Goal: Find specific page/section: Find specific page/section

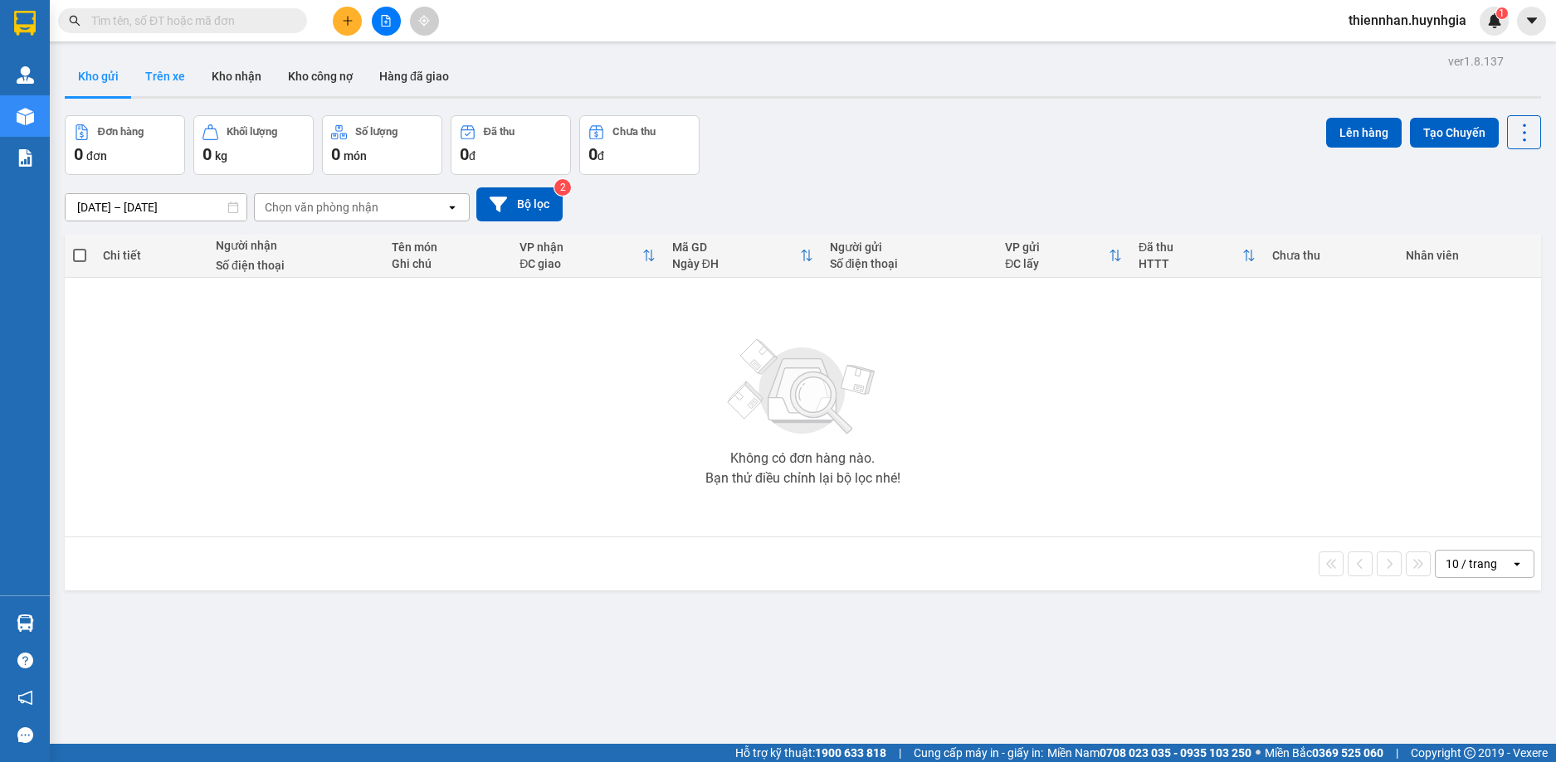
click at [169, 68] on button "Trên xe" at bounding box center [165, 76] width 66 height 40
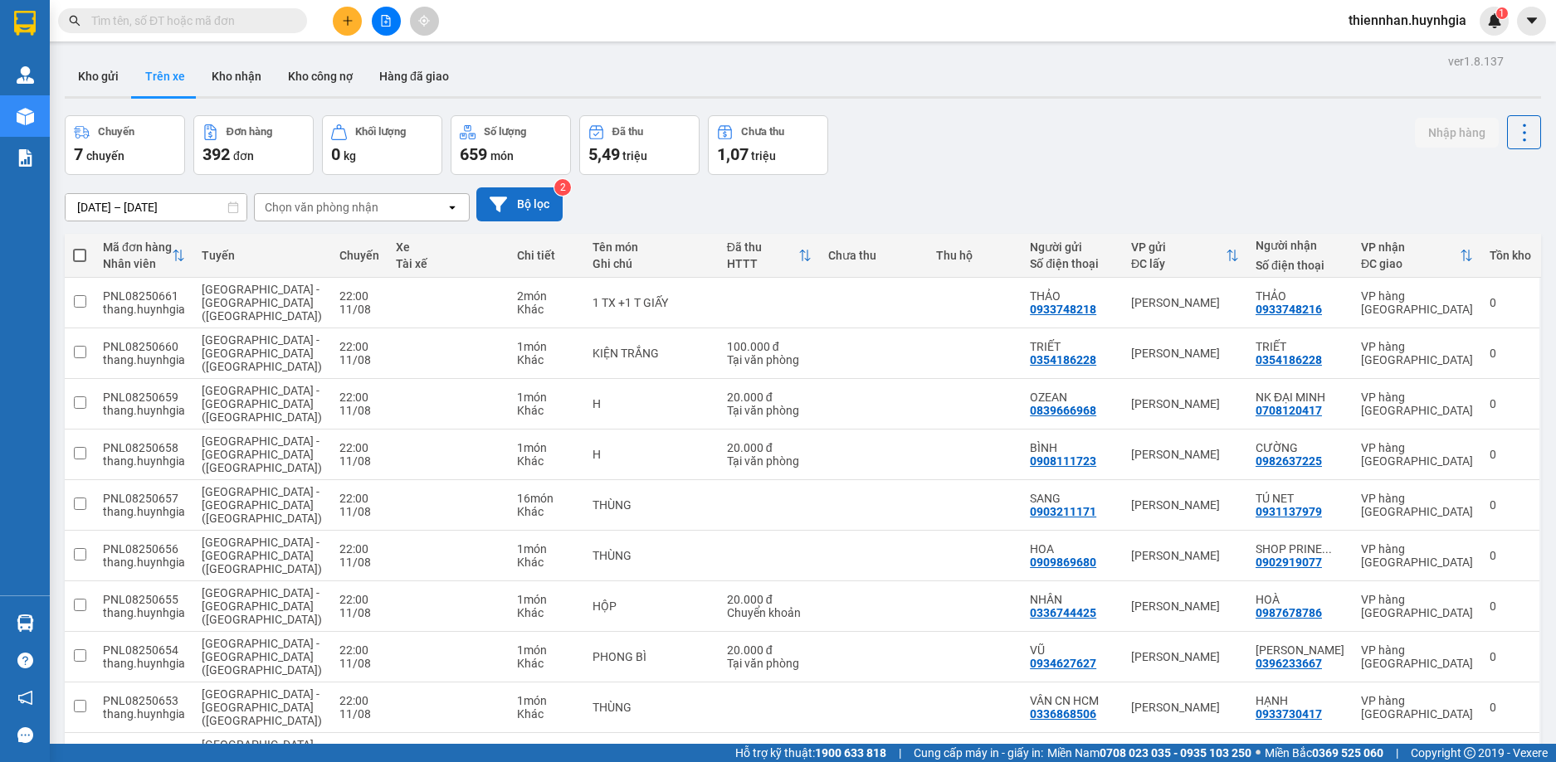
click at [520, 212] on button "Bộ lọc" at bounding box center [519, 205] width 86 height 34
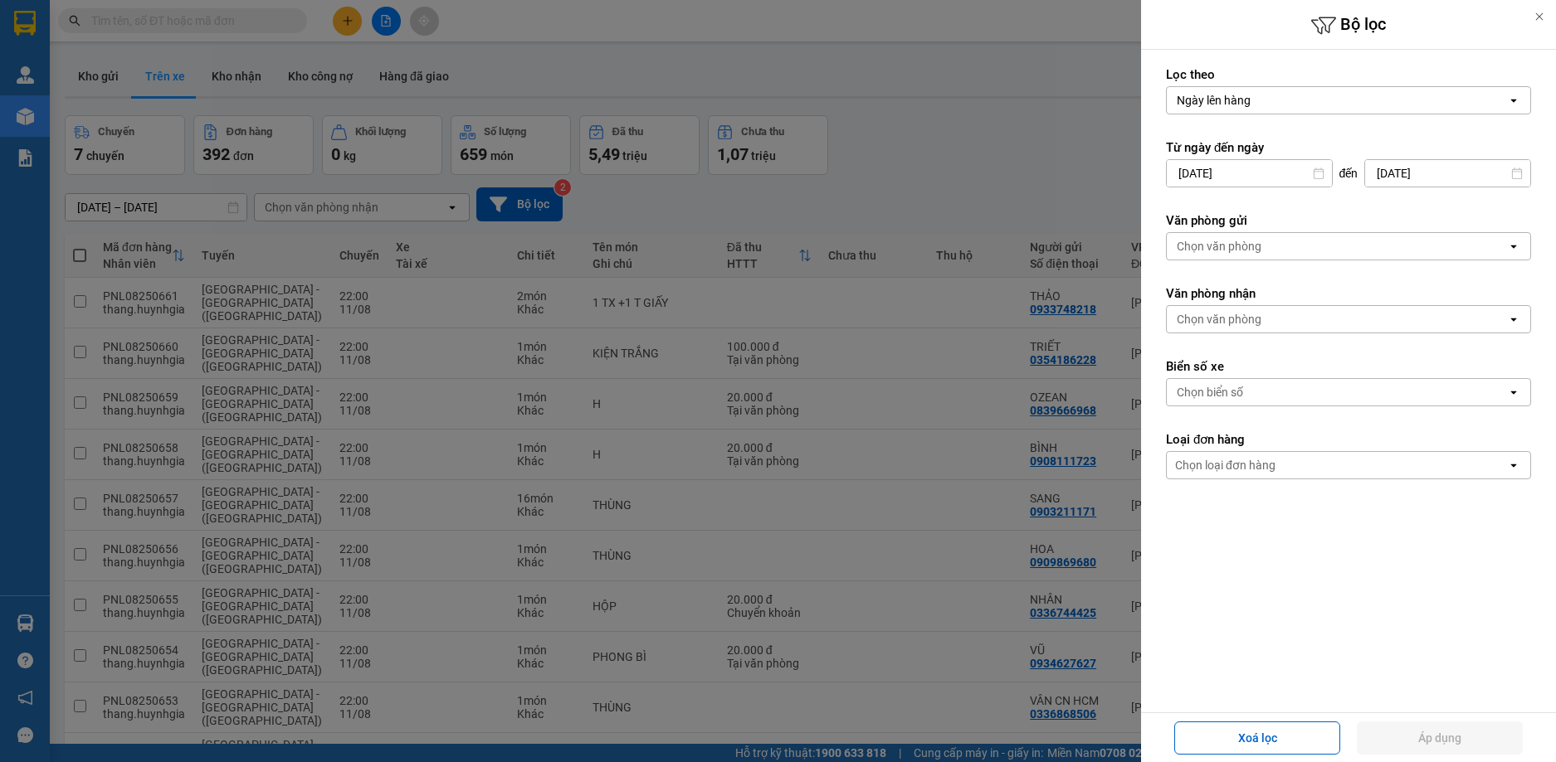
click at [1279, 236] on div "Chọn văn phòng" at bounding box center [1337, 246] width 340 height 27
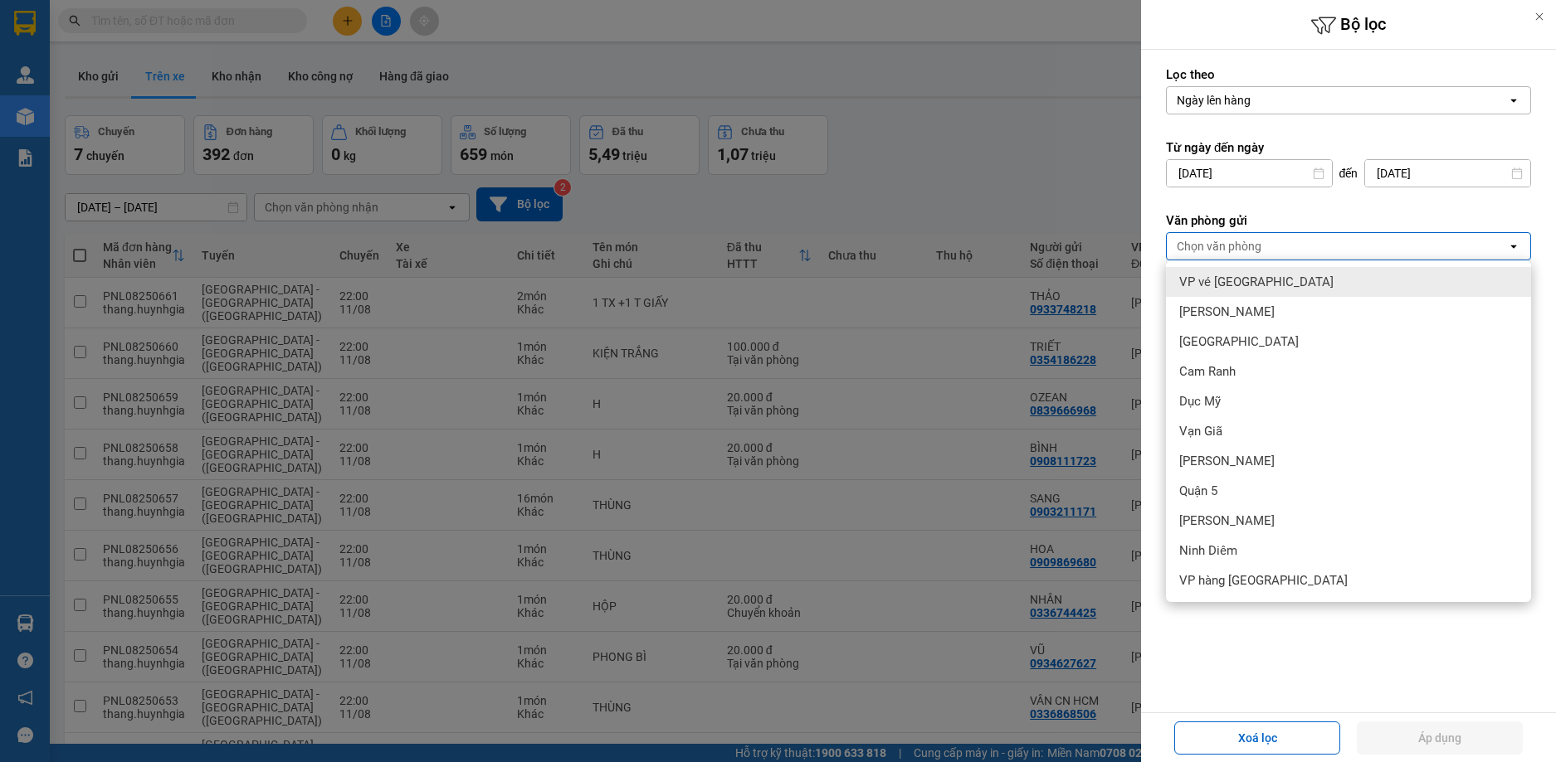
click at [1279, 236] on div "Chọn văn phòng" at bounding box center [1337, 246] width 340 height 27
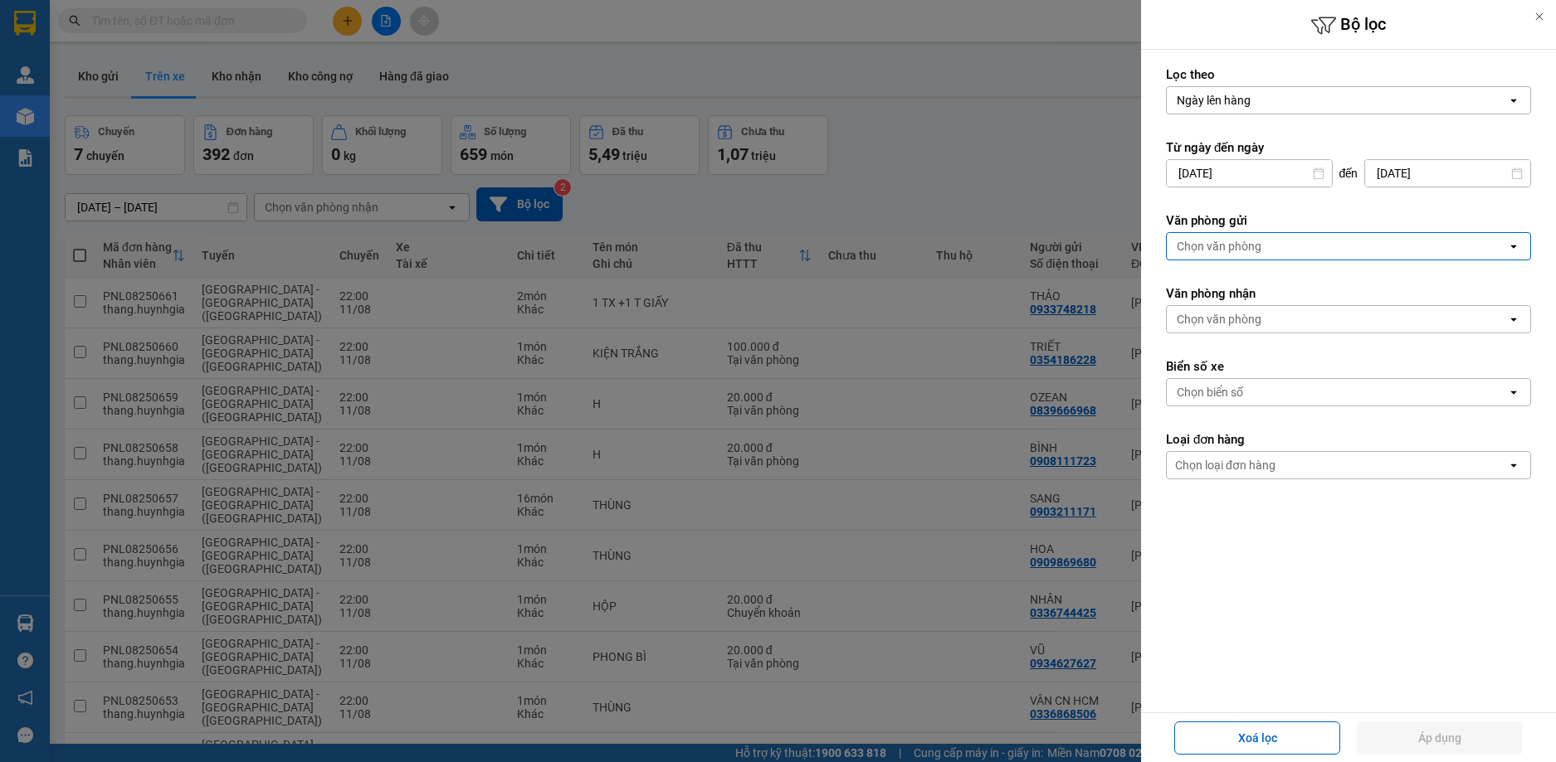
click at [1257, 308] on div "Chọn văn phòng" at bounding box center [1337, 319] width 340 height 27
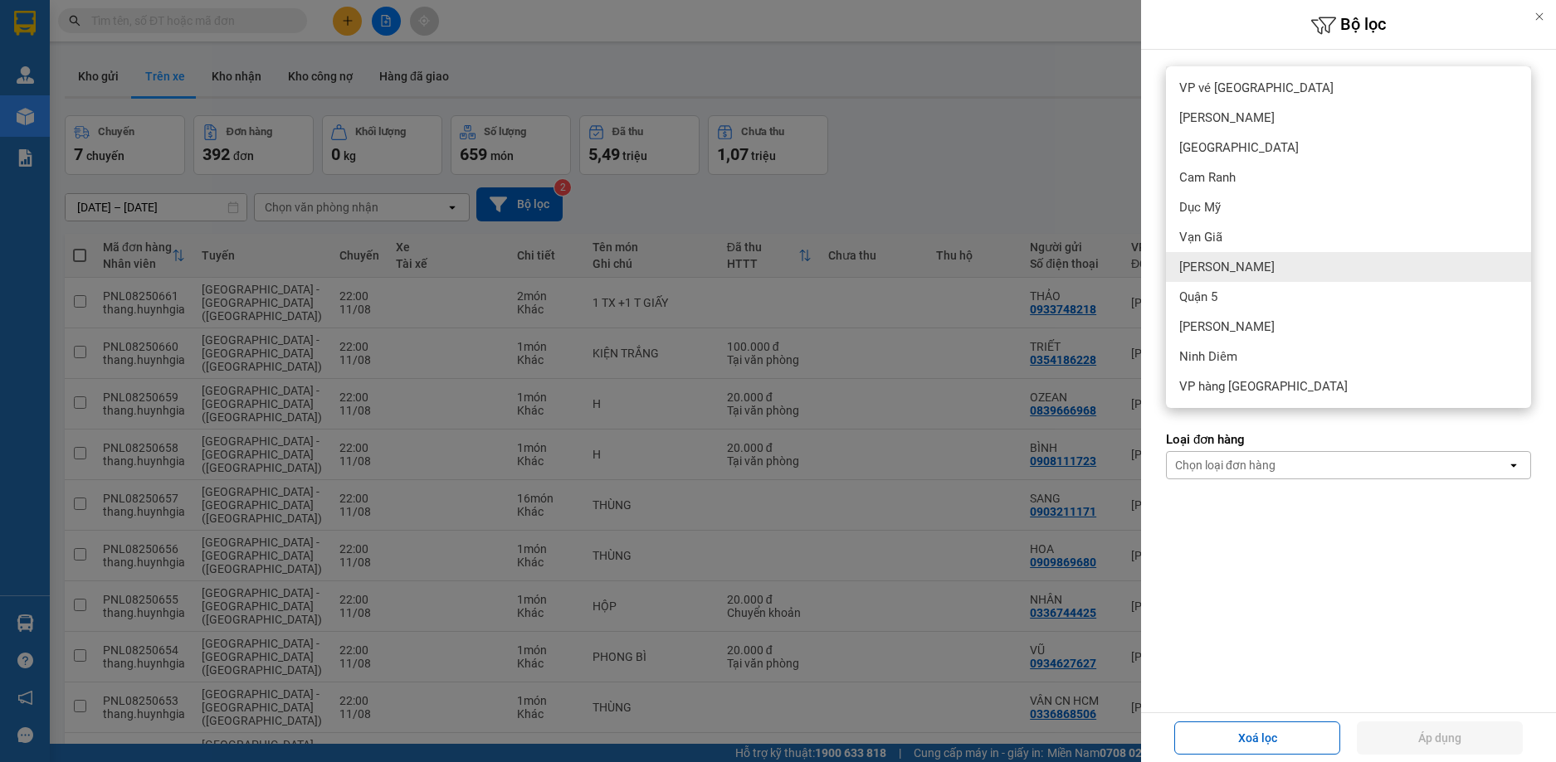
click at [1268, 267] on div "Diên Khánh" at bounding box center [1348, 267] width 365 height 30
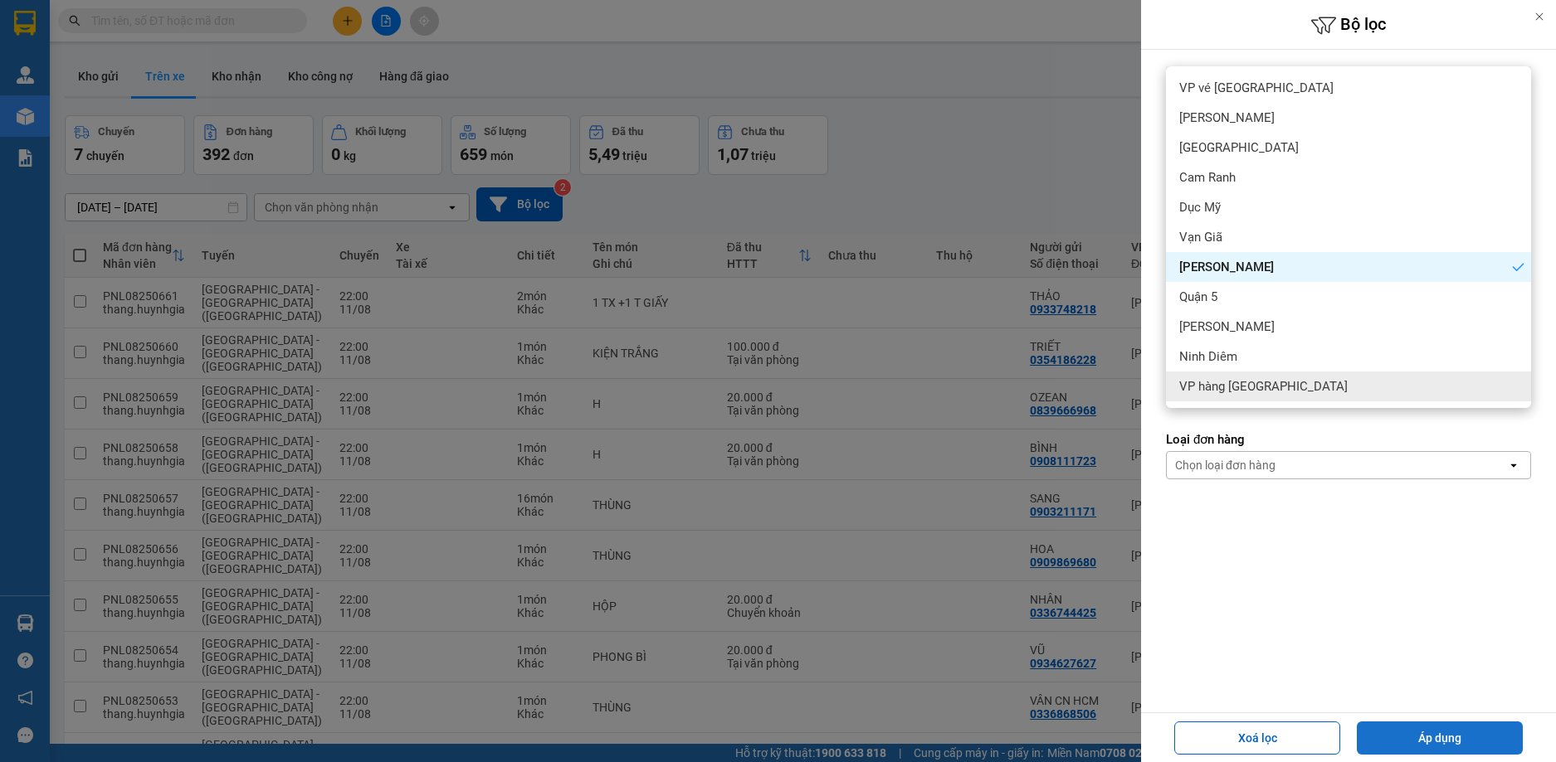
click at [1424, 724] on button "Áp dụng" at bounding box center [1440, 738] width 166 height 33
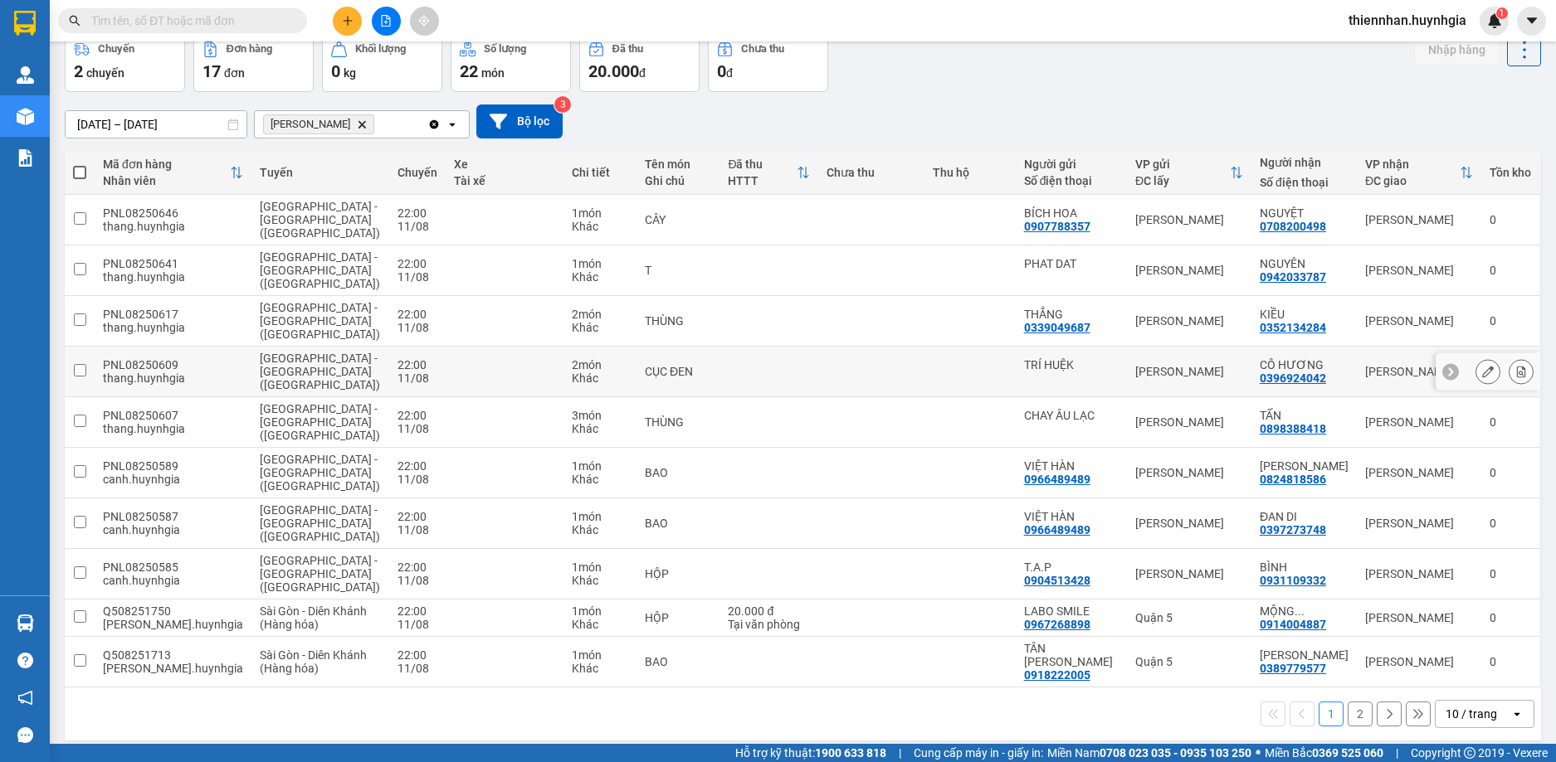
scroll to position [108, 0]
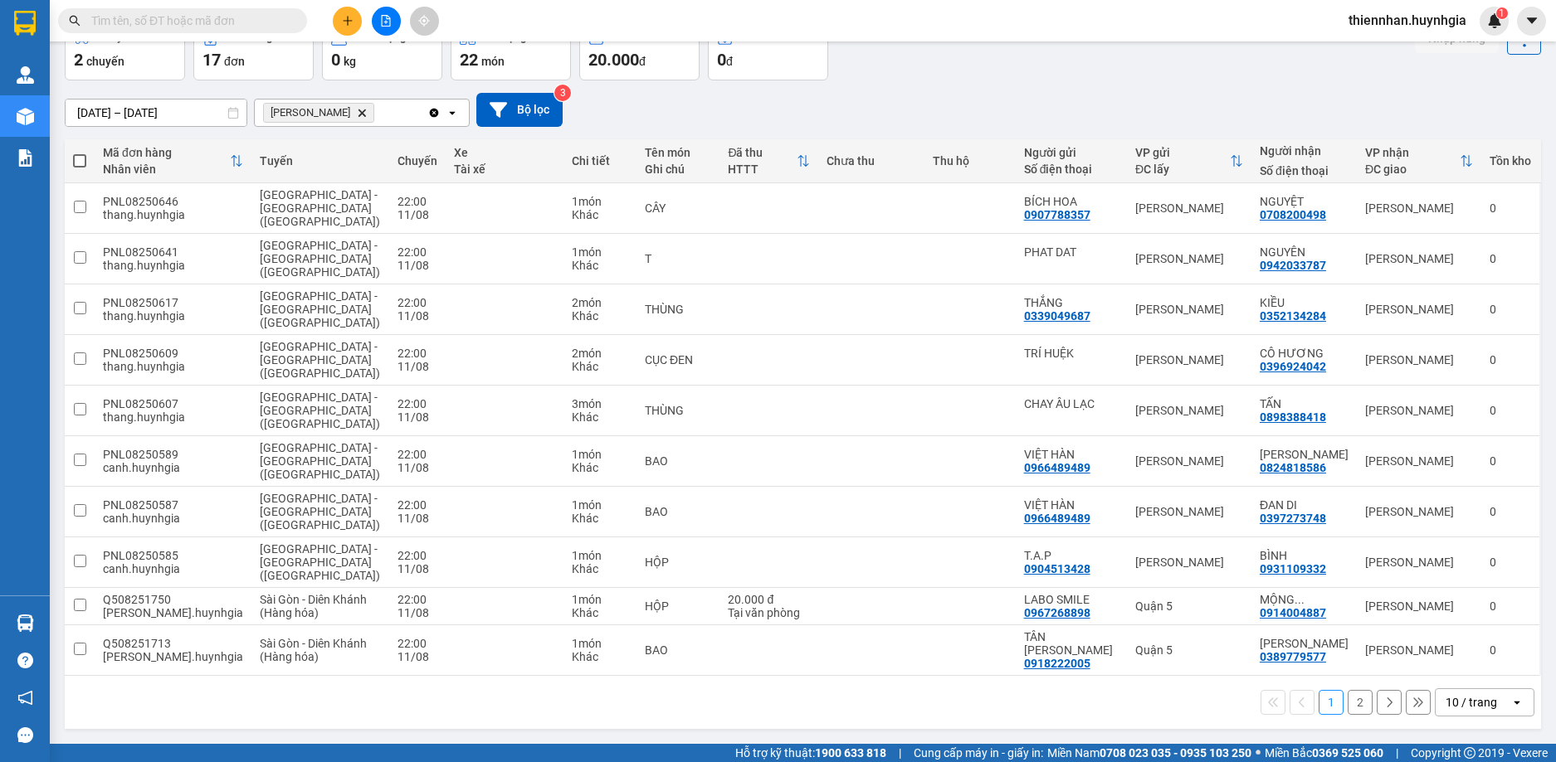
click at [1445, 694] on div "10 / trang" at bounding box center [1470, 702] width 51 height 17
click at [1469, 675] on div "100 / trang" at bounding box center [1471, 680] width 100 height 30
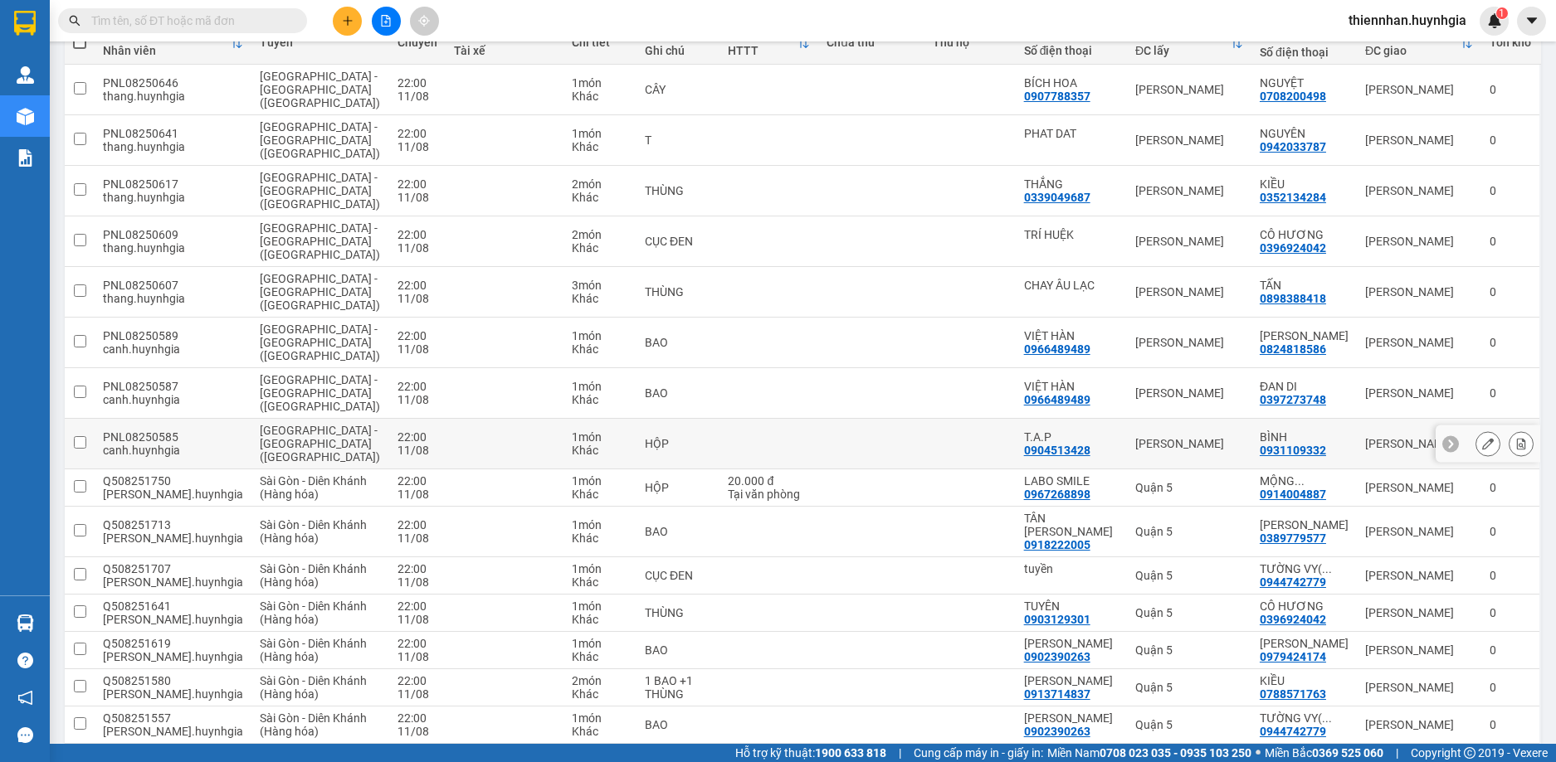
scroll to position [130, 0]
